Goal: Find specific page/section: Find specific page/section

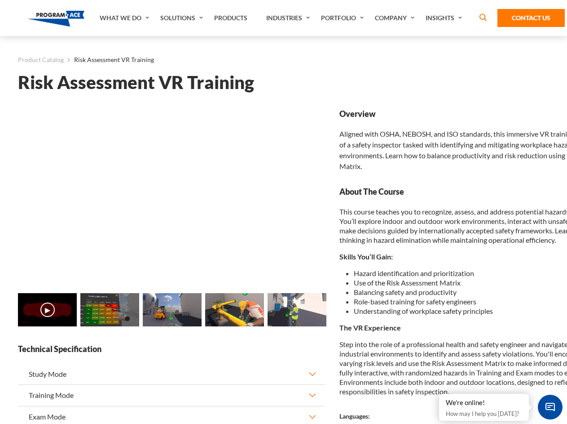
click at [183, 18] on link "Solutions" at bounding box center [183, 18] width 54 height 36
click at [0, 0] on div "AI & Computer Vision Solutions Computer Vision Quality Control AI tools for fas…" at bounding box center [0, 0] width 0 height 0
click at [0, 0] on div "AI & Computer Vision Solutions Virtual Training Solutions Virtual Tour Solution…" at bounding box center [0, 0] width 0 height 0
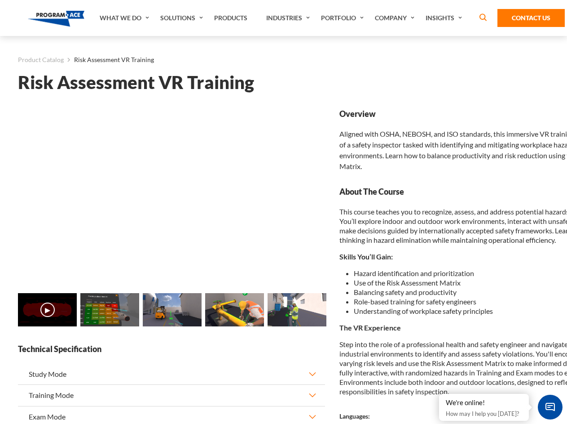
click at [0, 0] on div "AI & Computer Vision Solutions Virtual Training Solutions Virtual Tour Solution…" at bounding box center [0, 0] width 0 height 0
click at [0, 0] on div "AI & Computer Vision Solutions Computer Vision Quality Control AI tools for fas…" at bounding box center [0, 0] width 0 height 0
